Goal: Task Accomplishment & Management: Manage account settings

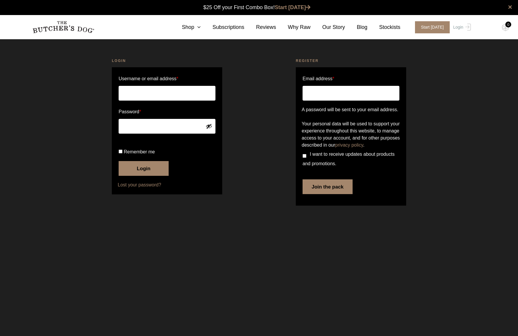
type input "mmescher19"
click at [122, 153] on input "Remember me" at bounding box center [121, 151] width 4 height 4
checkbox input "true"
click at [139, 176] on button "Login" at bounding box center [144, 168] width 50 height 15
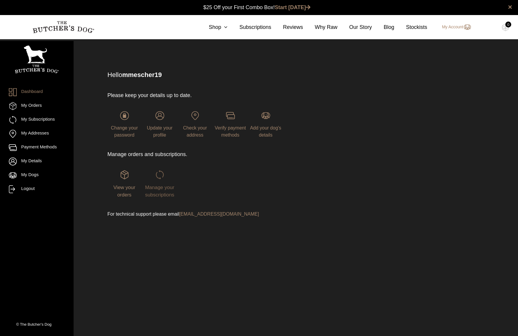
click at [162, 176] on img at bounding box center [160, 174] width 9 height 9
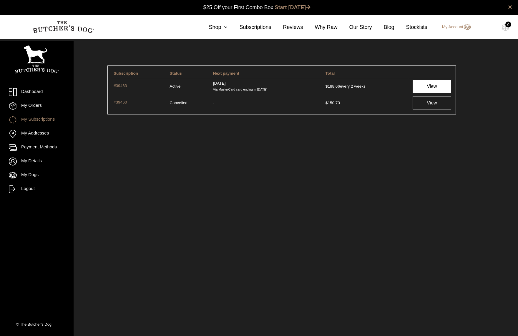
click at [432, 84] on link "View" at bounding box center [432, 86] width 39 height 13
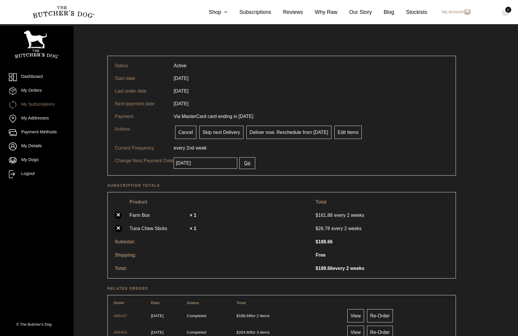
scroll to position [14, 0]
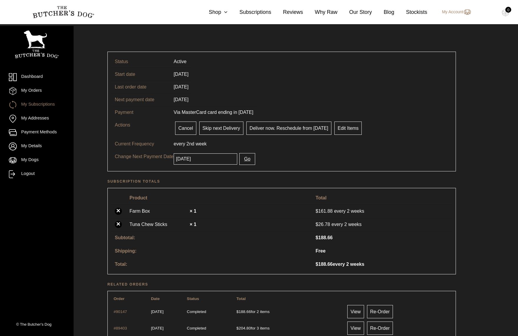
click at [214, 161] on input "2025-08-15" at bounding box center [206, 158] width 64 height 11
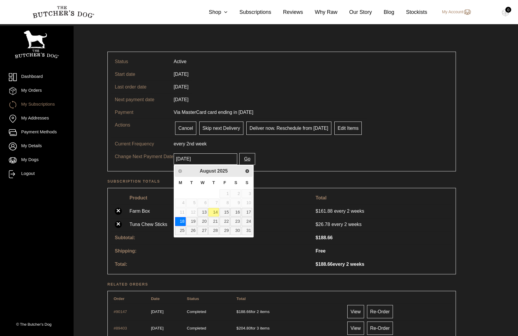
type input "2025-08-18"
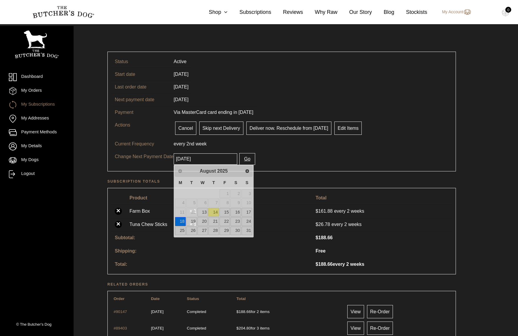
click at [241, 158] on button "Go" at bounding box center [248, 159] width 16 height 12
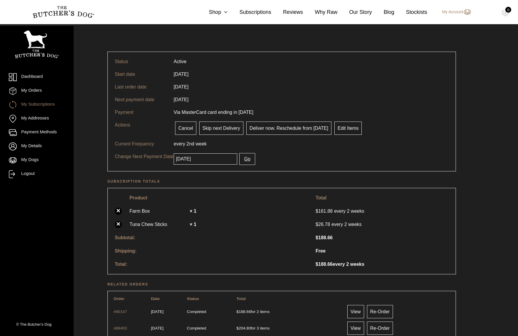
click at [240, 158] on button "Go" at bounding box center [248, 159] width 16 height 12
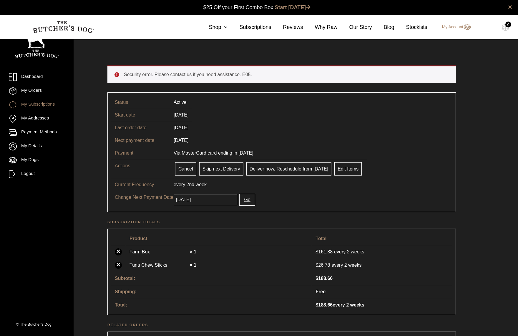
scroll to position [0, 0]
click at [242, 199] on button "Go" at bounding box center [248, 199] width 16 height 12
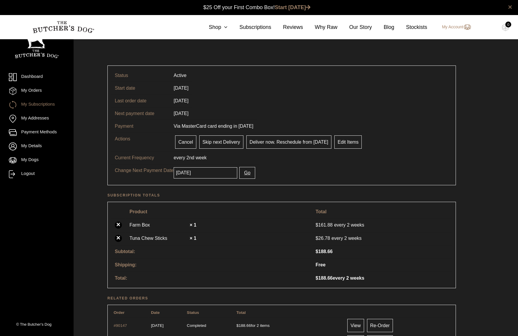
scroll to position [0, 0]
click at [244, 171] on button "Go" at bounding box center [248, 172] width 16 height 12
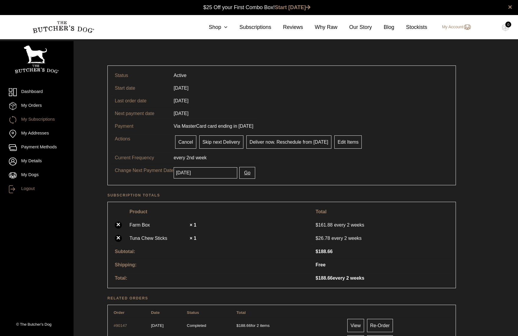
click at [32, 188] on link "Logout" at bounding box center [37, 189] width 56 height 8
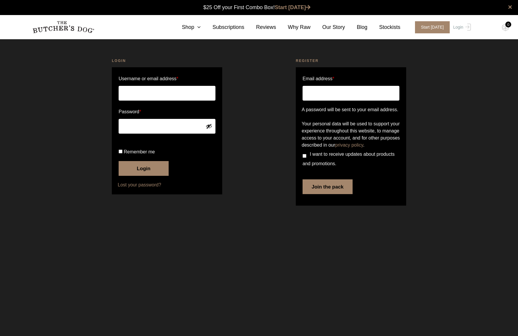
type input "mmescher19"
click at [121, 153] on input "Remember me" at bounding box center [121, 151] width 4 height 4
checkbox input "true"
click at [144, 176] on button "Login" at bounding box center [144, 168] width 50 height 15
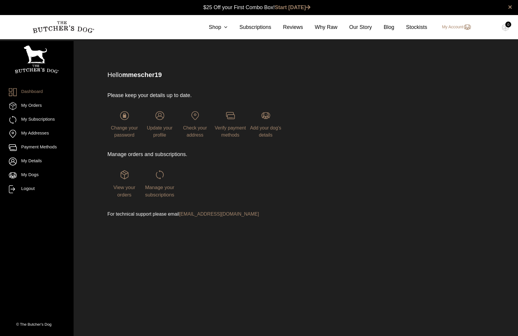
click at [160, 180] on div "Manage your subscriptions" at bounding box center [160, 184] width 34 height 28
click at [160, 174] on img at bounding box center [160, 174] width 9 height 9
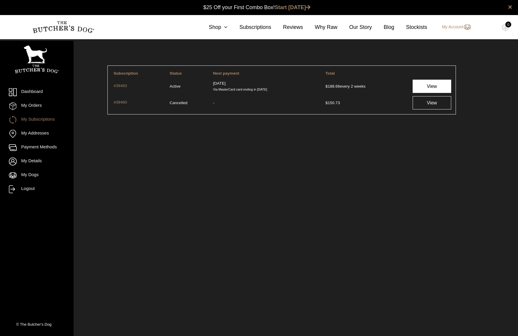
click at [438, 85] on link "View" at bounding box center [432, 86] width 39 height 13
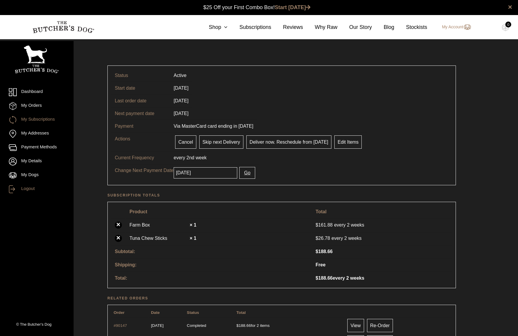
click at [28, 189] on link "Logout" at bounding box center [37, 189] width 56 height 8
